Goal: Task Accomplishment & Management: Manage account settings

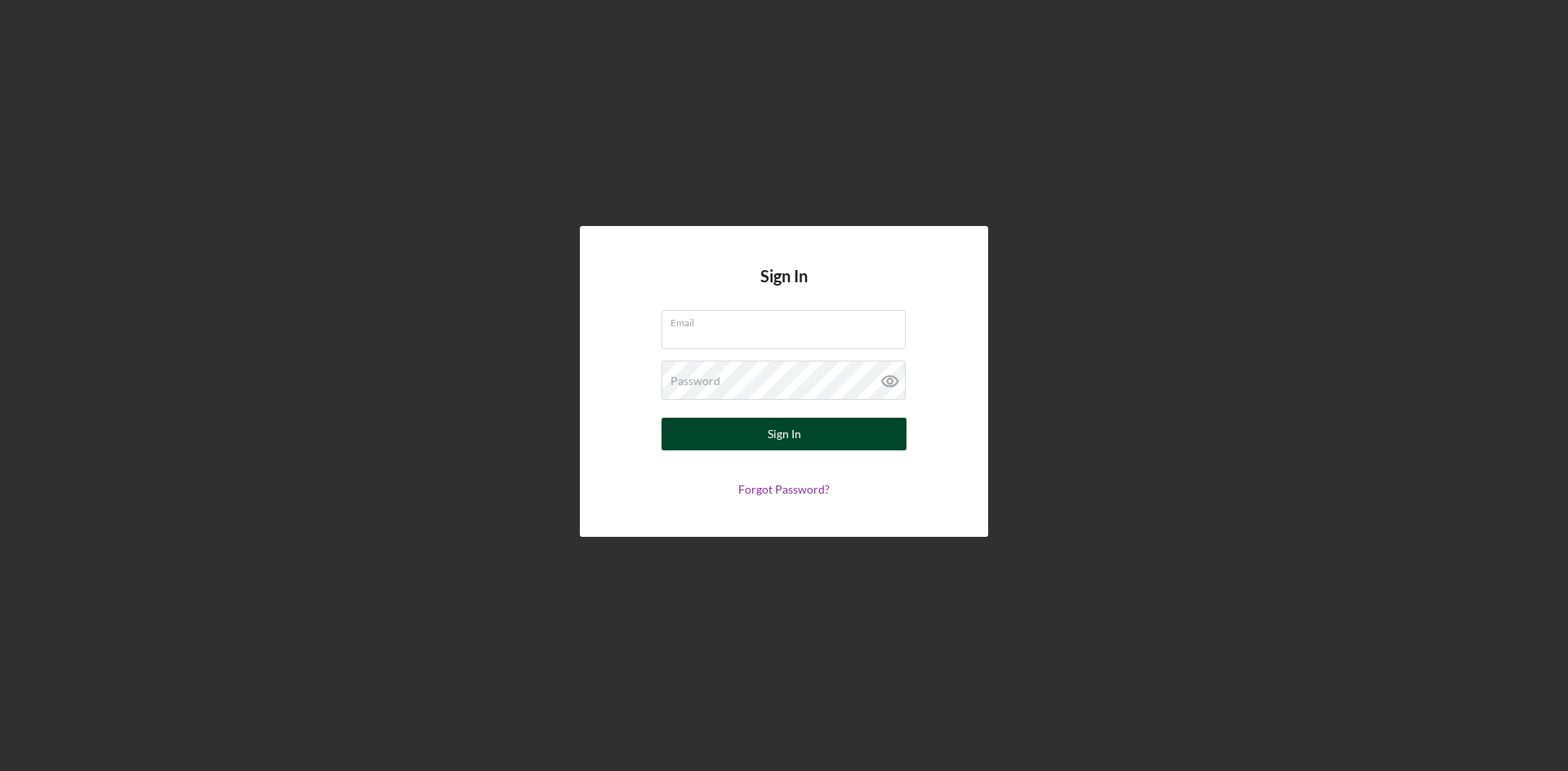
type input "[PERSON_NAME][EMAIL_ADDRESS][DOMAIN_NAME]"
click at [823, 439] on button "Sign In" at bounding box center [784, 434] width 245 height 33
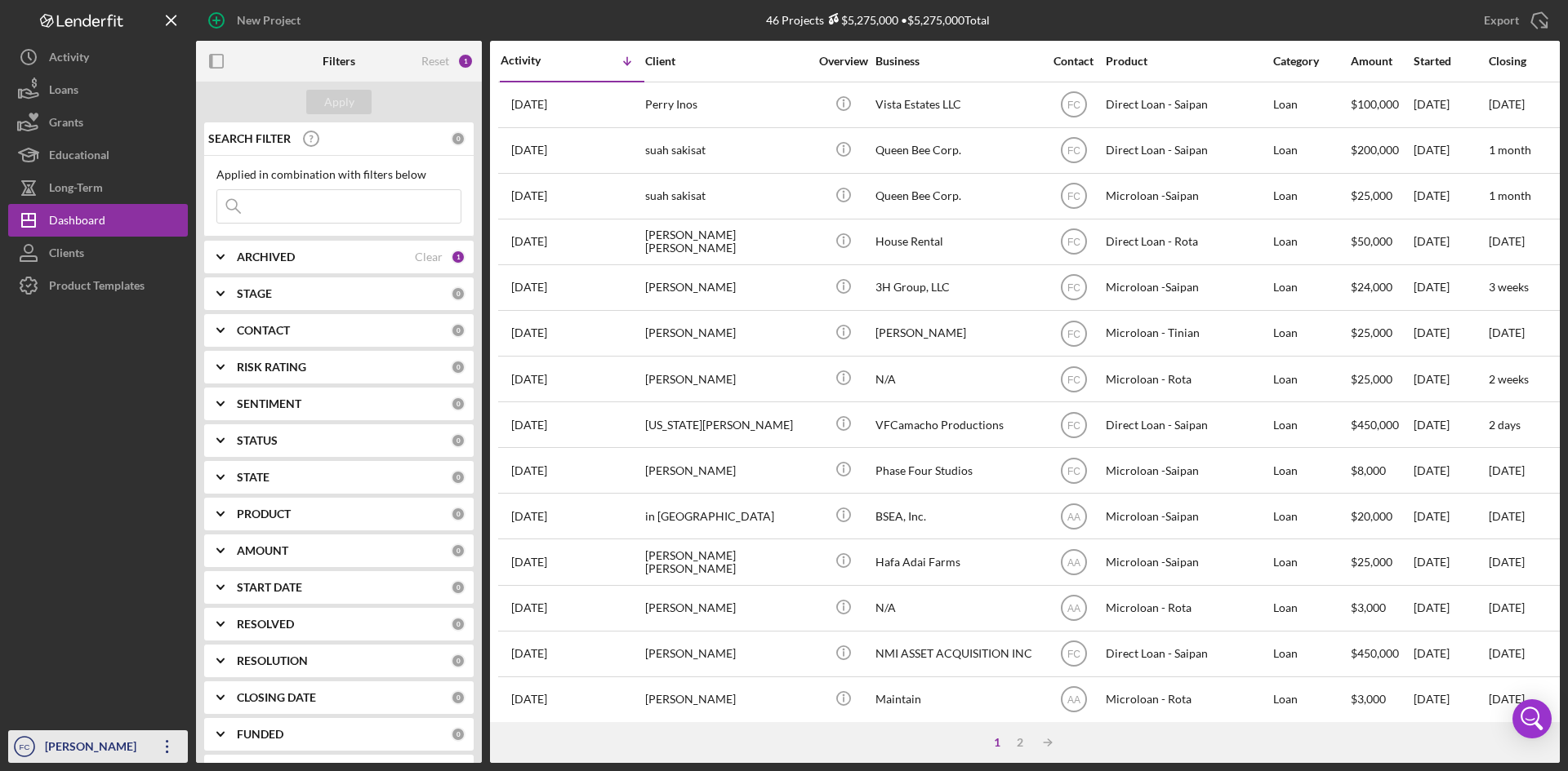
click at [97, 742] on div "[PERSON_NAME]" at bounding box center [94, 748] width 106 height 36
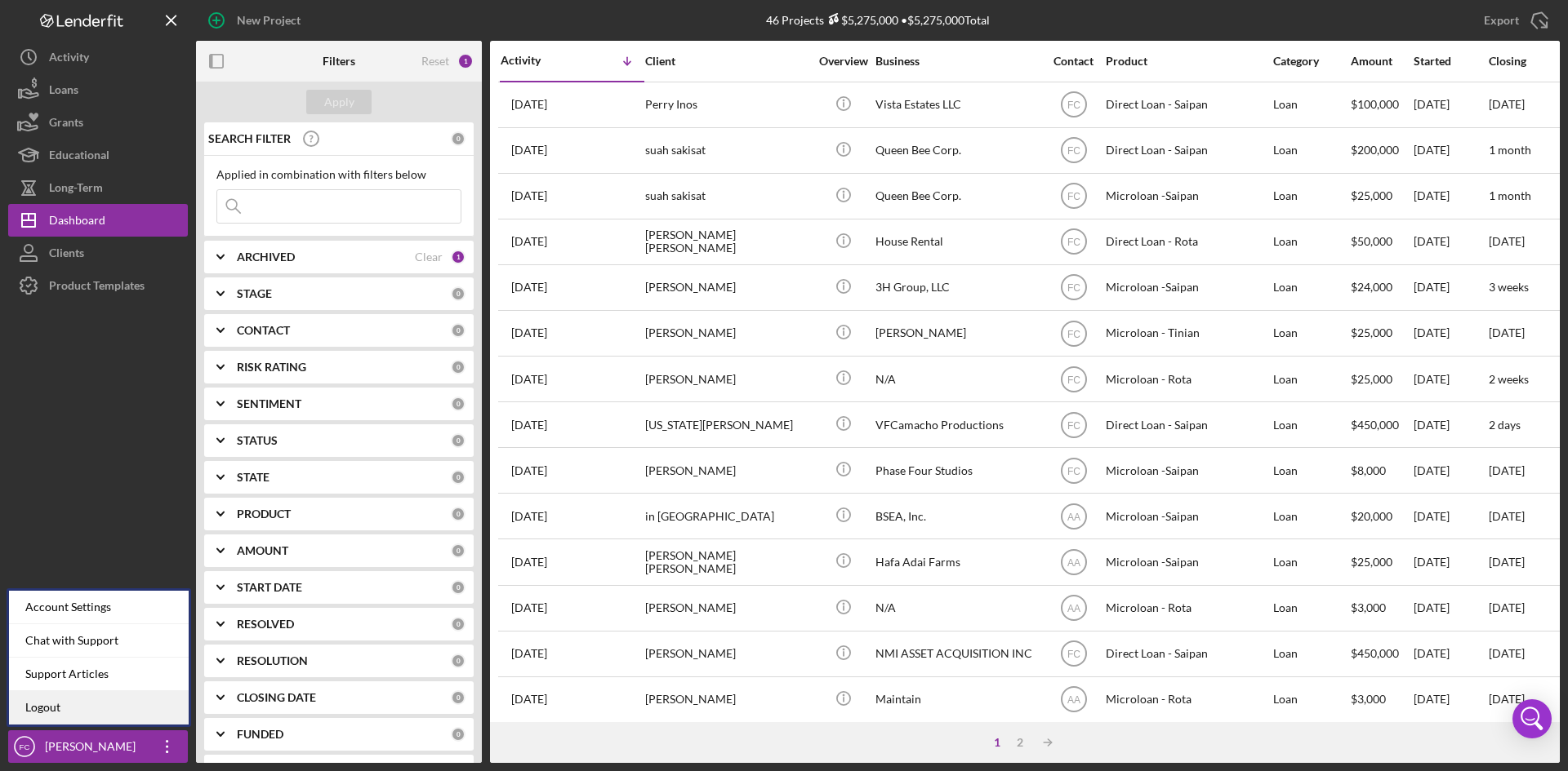
click at [86, 715] on link "Logout" at bounding box center [98, 708] width 179 height 34
